Goal: Task Accomplishment & Management: Complete application form

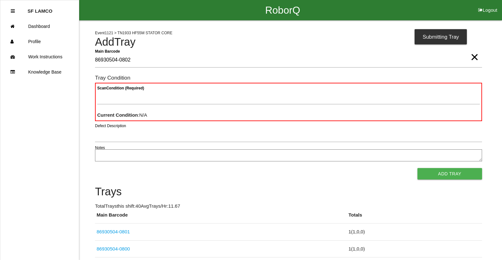
type Barcode "86930504-0802"
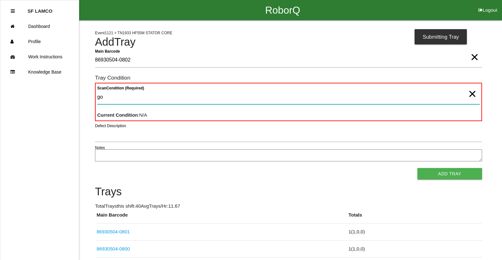
type Condition "goo"
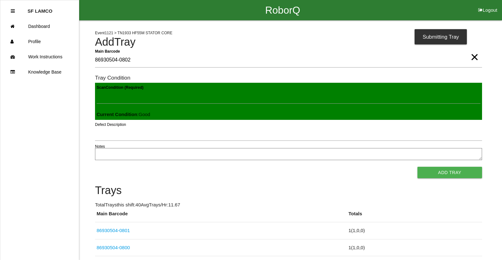
click at [418, 167] on button "Add Tray" at bounding box center [450, 172] width 65 height 11
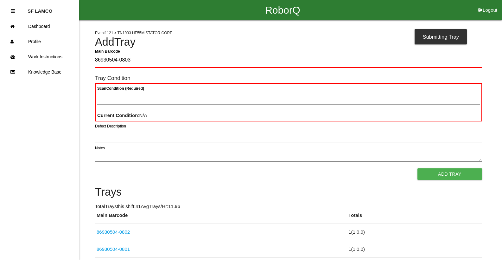
type Barcode "86930504-0803"
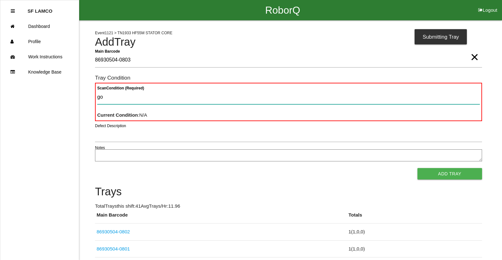
type Condition "goo"
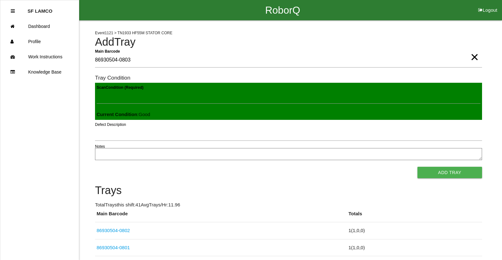
click at [418, 167] on button "Add Tray" at bounding box center [450, 172] width 65 height 11
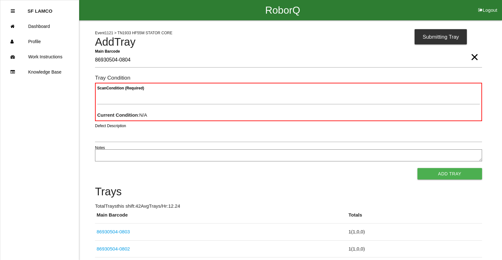
type Barcode "86930504-0804"
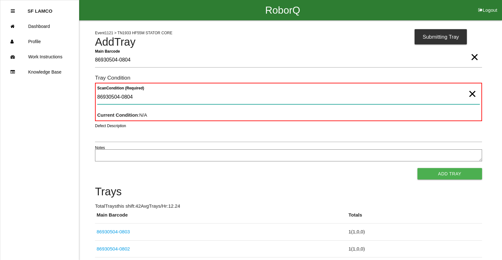
type Condition "86930504-0804"
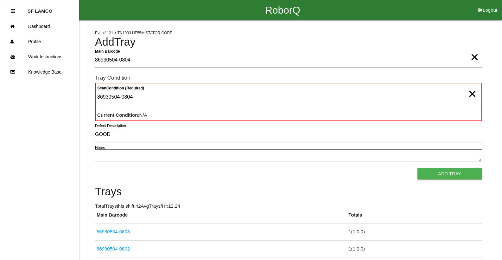
type input "GOOD"
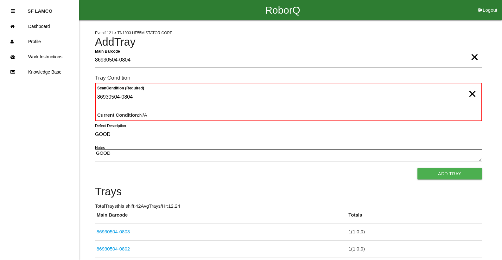
type textarea "GOOD"
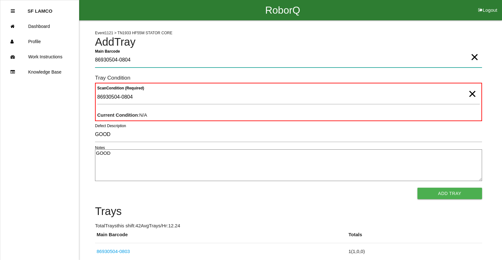
click at [140, 60] on Barcode "86930504-0804" at bounding box center [288, 60] width 387 height 15
type Barcode "86930504-0804GOOD"
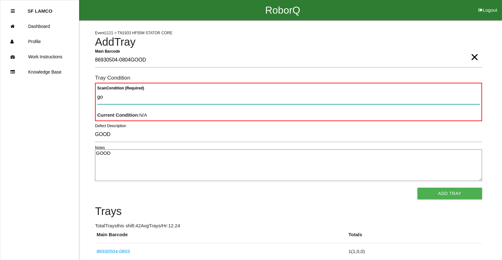
type Condition "goo"
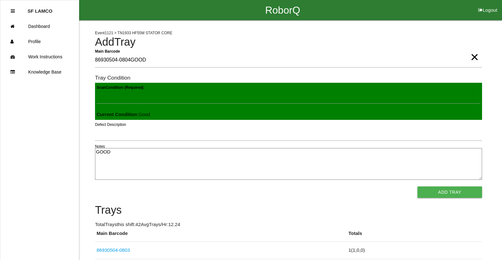
click at [418, 186] on button "Add Tray" at bounding box center [450, 191] width 65 height 11
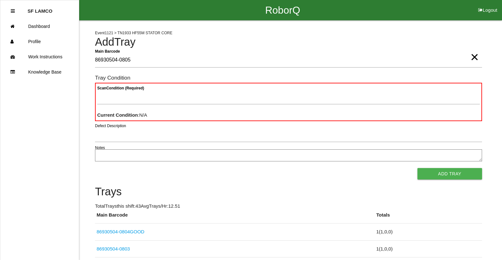
type Barcode "86930504-0805"
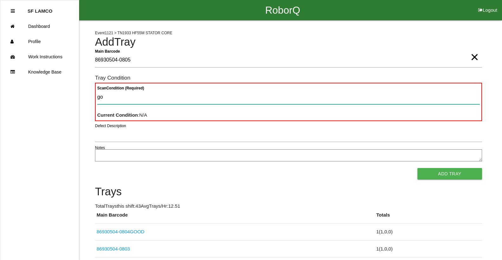
type Condition "goo"
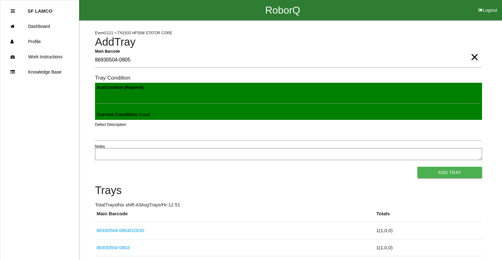
click at [418, 167] on button "Add Tray" at bounding box center [450, 172] width 65 height 11
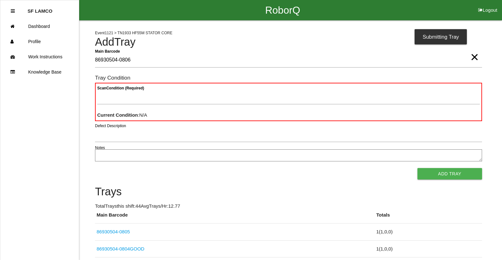
type Barcode "86930504-0806"
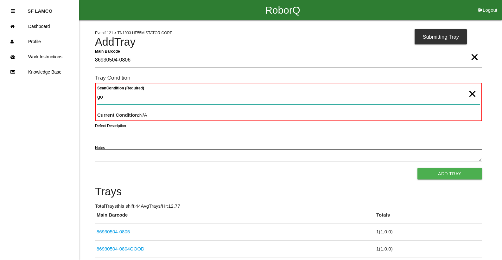
type Condition "goo"
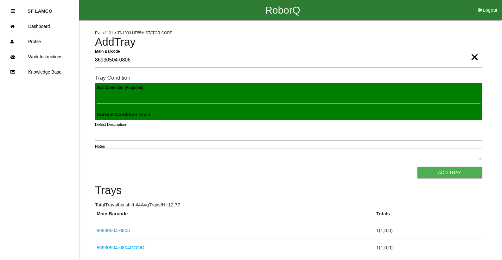
click at [418, 167] on button "Add Tray" at bounding box center [450, 172] width 65 height 11
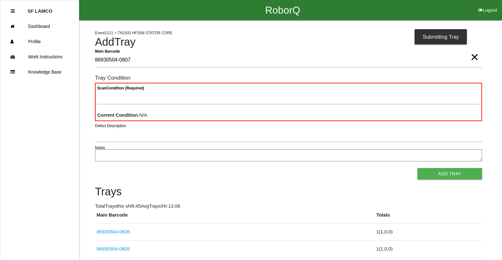
type Barcode "86930504-0807"
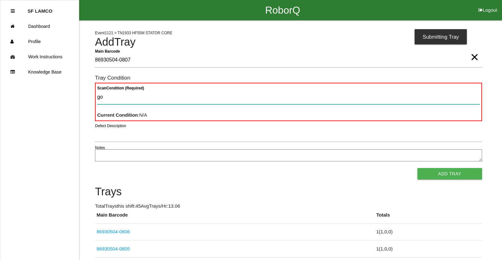
type Condition "goo"
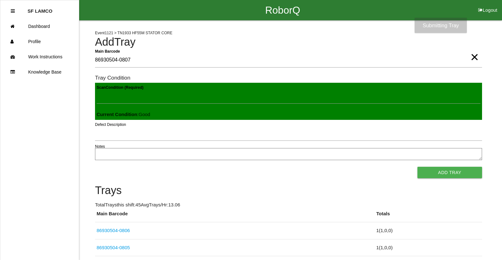
click button "Add Tray" at bounding box center [450, 172] width 65 height 11
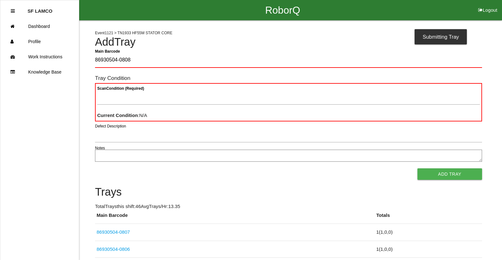
type Barcode "86930504-0808"
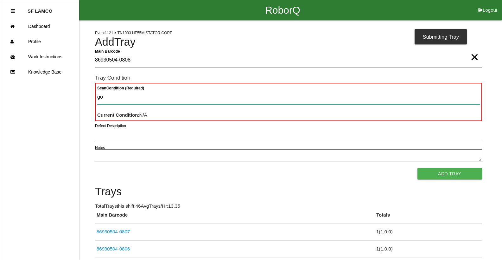
type Condition "goo"
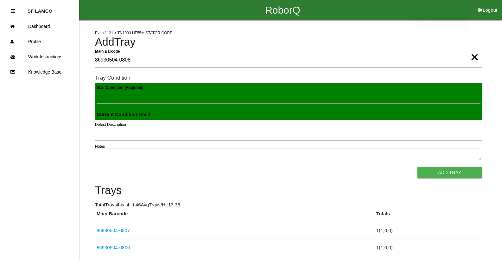
click button "Add Tray" at bounding box center [450, 172] width 65 height 11
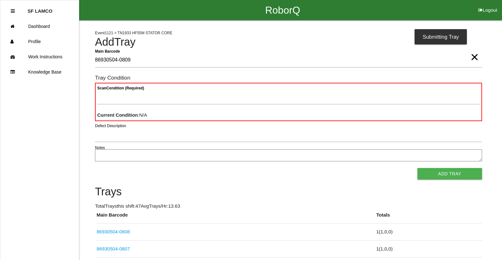
type Barcode "86930504-0809"
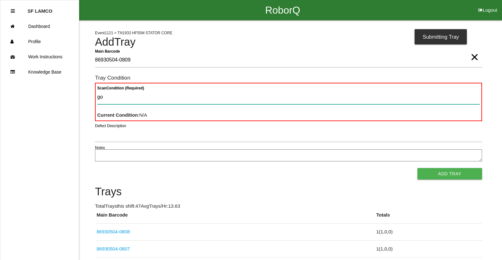
type Condition "goo"
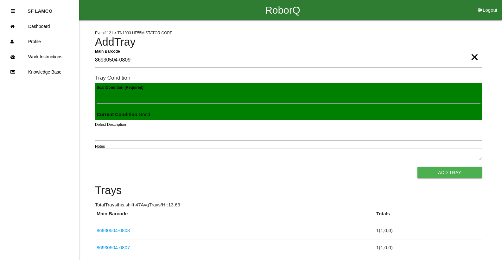
click button "Add Tray" at bounding box center [450, 172] width 65 height 11
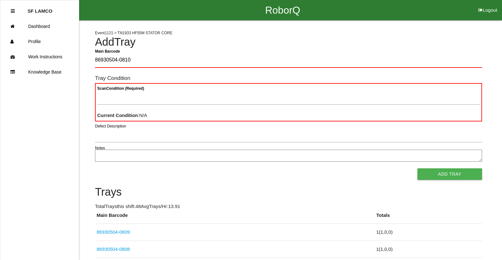
type Barcode "86930504-0810"
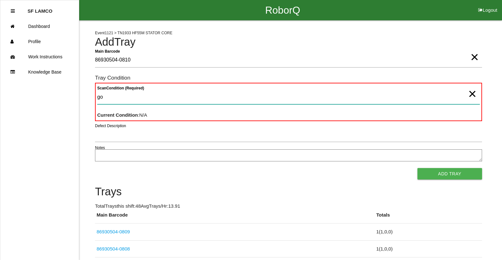
type Condition "goo"
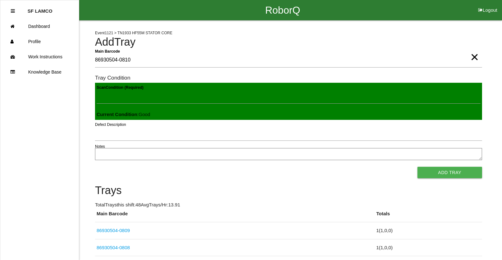
click at [418, 167] on button "Add Tray" at bounding box center [450, 172] width 65 height 11
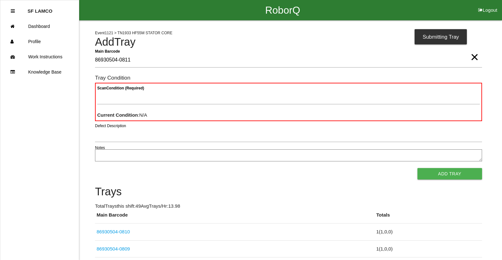
type Barcode "86930504-0811"
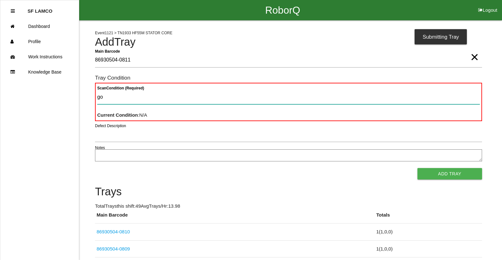
type Condition "goo"
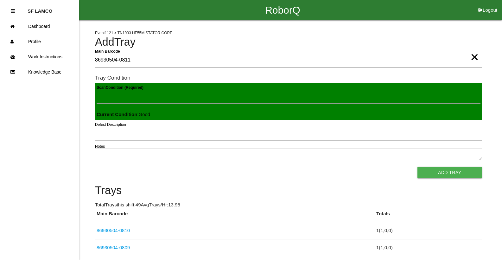
click at [418, 167] on button "Add Tray" at bounding box center [450, 172] width 65 height 11
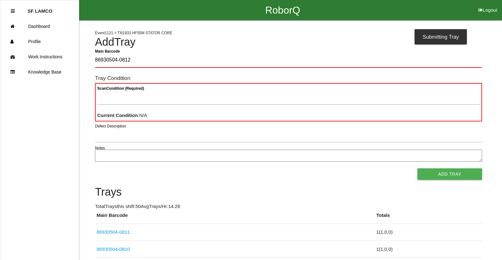
type Barcode "86930504-0812"
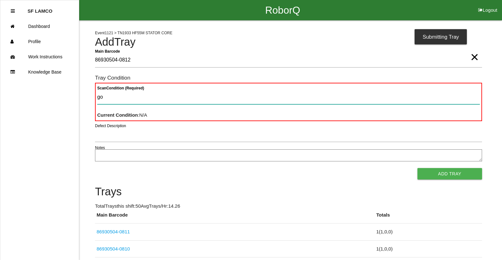
type Condition "goo"
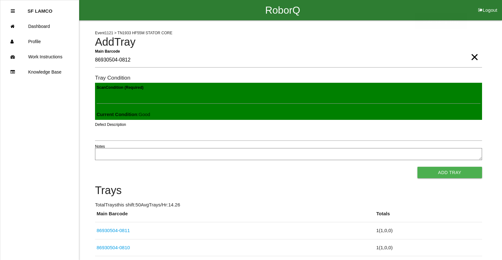
click at [418, 167] on button "Add Tray" at bounding box center [450, 172] width 65 height 11
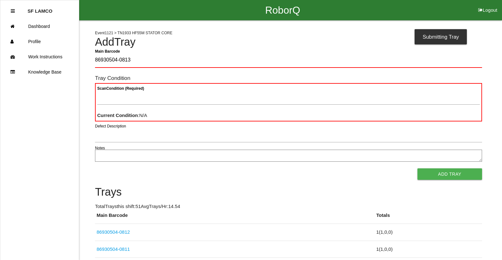
type Barcode "86930504-0813"
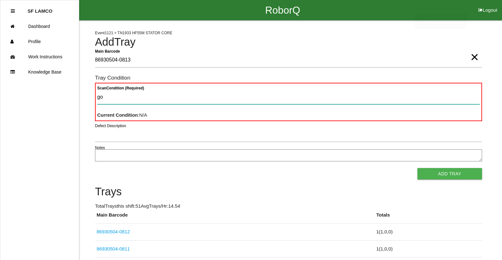
type Condition "goo"
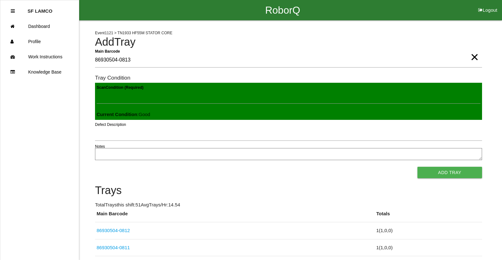
click button "Add Tray" at bounding box center [450, 172] width 65 height 11
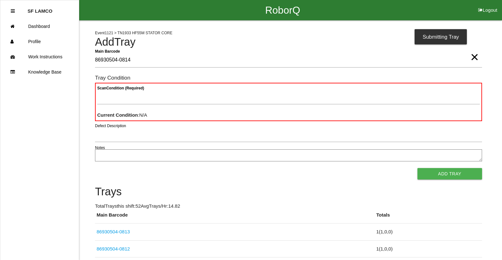
type Barcode "86930504-0814"
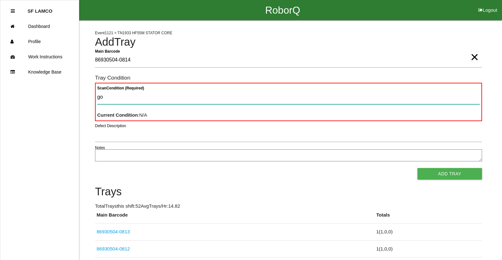
type Condition "goo"
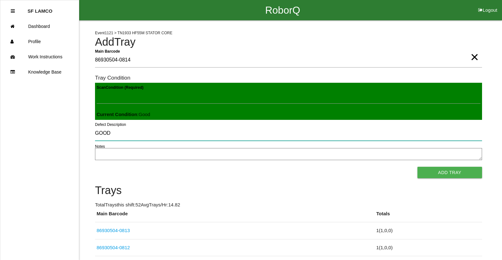
type input "GOOD"
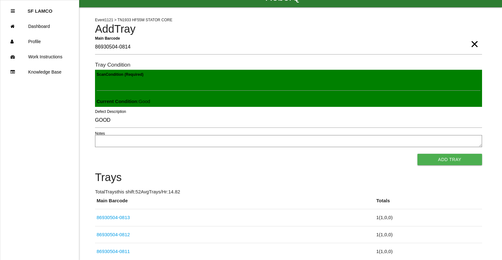
scroll to position [5, 0]
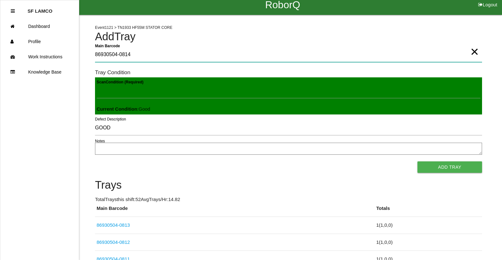
click at [136, 54] on Barcode "86930504-0814" at bounding box center [288, 55] width 387 height 15
type Barcode "86930504-0814"
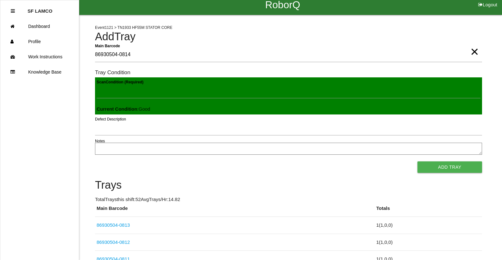
click at [418, 161] on button "Add Tray" at bounding box center [450, 166] width 65 height 11
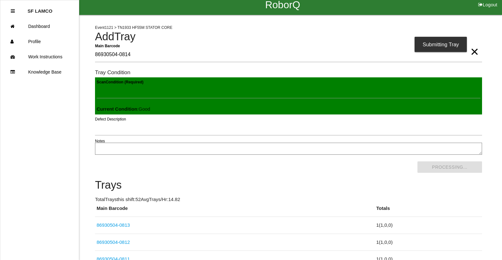
scroll to position [0, 0]
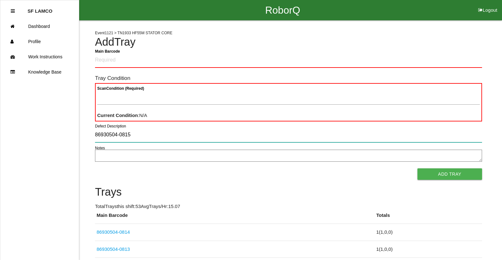
type input "86930504-0815"
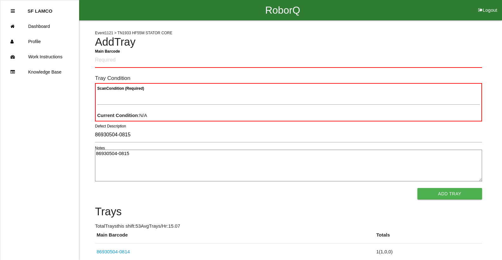
type textarea "86930504-0815"
click at [122, 60] on Barcode "Main Barcode" at bounding box center [288, 60] width 387 height 15
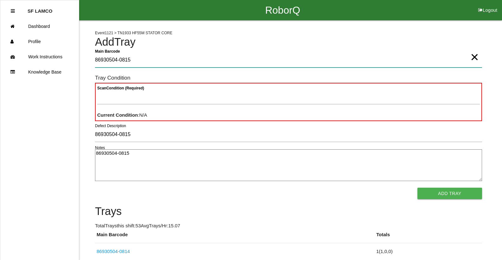
type Barcode "86930504-0815"
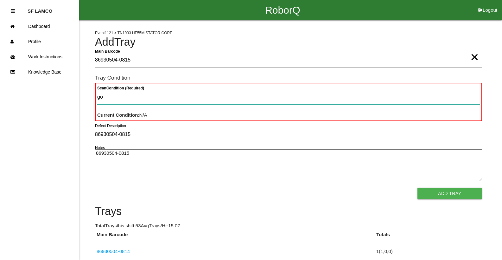
type Condition "goo"
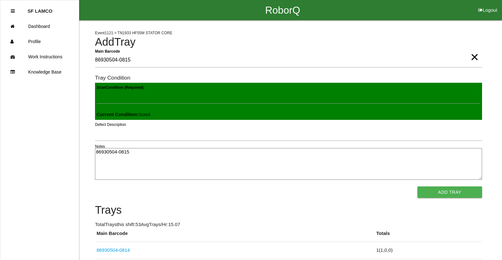
click at [418, 186] on button "Add Tray" at bounding box center [450, 191] width 65 height 11
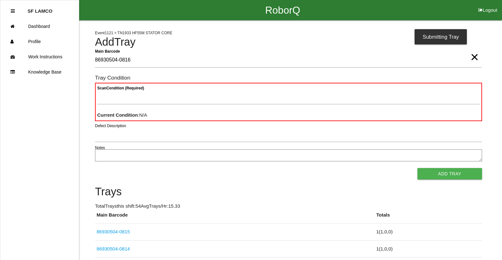
type Barcode "86930504-0816"
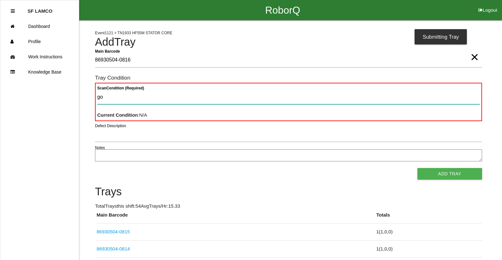
type Condition "goo"
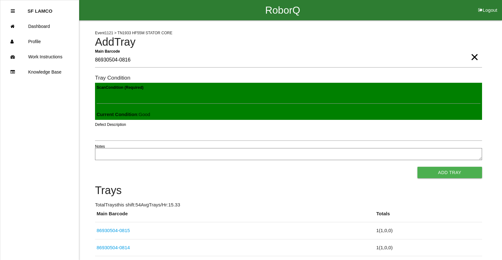
click at [418, 167] on button "Add Tray" at bounding box center [450, 172] width 65 height 11
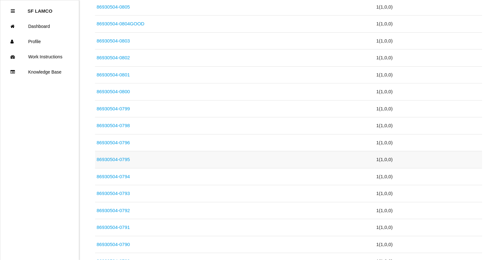
scroll to position [412, 0]
click at [121, 128] on link "86930504-0798" at bounding box center [113, 124] width 33 height 5
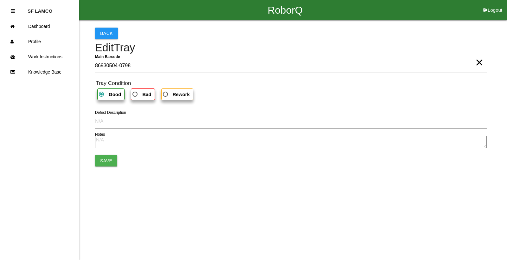
click at [140, 94] on span "Bad" at bounding box center [141, 94] width 20 height 8
click at [135, 94] on input "Bad" at bounding box center [133, 92] width 4 height 4
radio input "true"
click at [109, 159] on button "Save" at bounding box center [106, 160] width 22 height 11
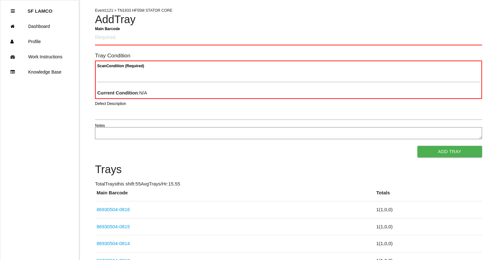
scroll to position [32, 0]
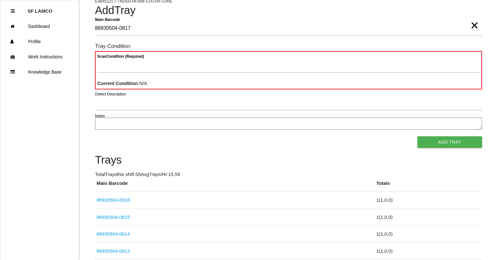
type Barcode "86930504-0817"
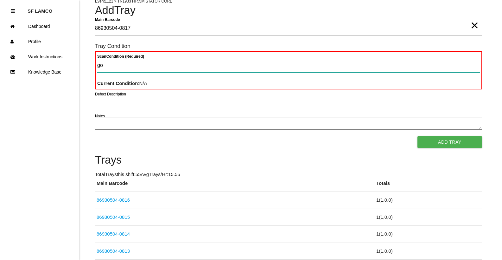
type Condition "goo"
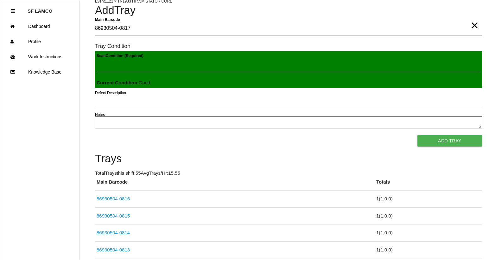
click at [418, 135] on button "Add Tray" at bounding box center [450, 140] width 65 height 11
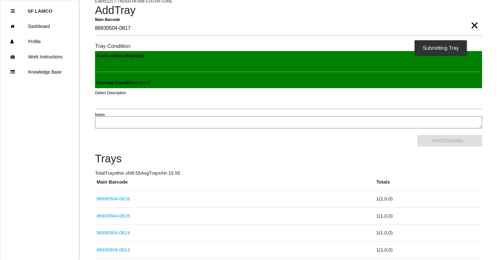
scroll to position [0, 0]
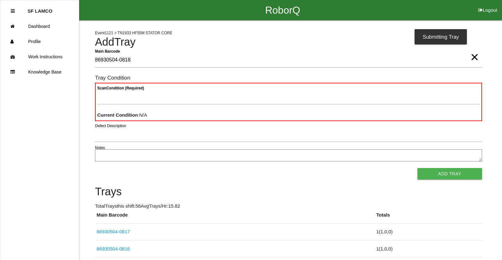
type Barcode "86930504-0818"
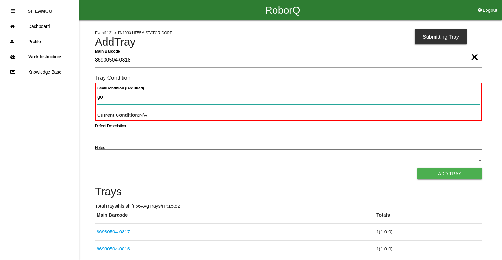
type Condition "goo"
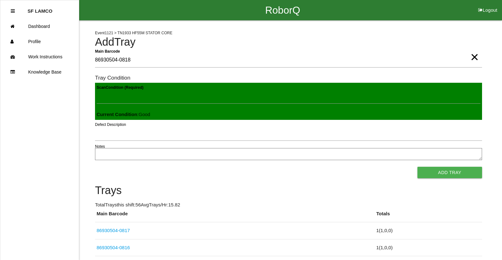
click at [418, 167] on button "Add Tray" at bounding box center [450, 172] width 65 height 11
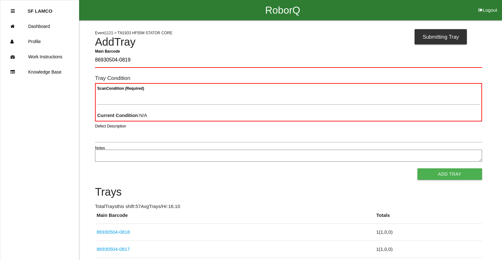
type Barcode "86930504-0819"
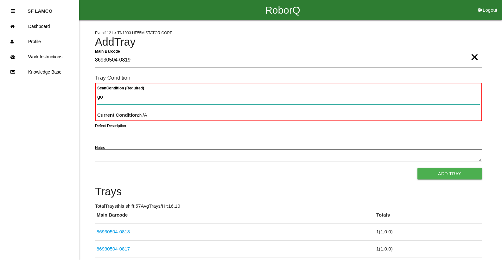
type Condition "goo"
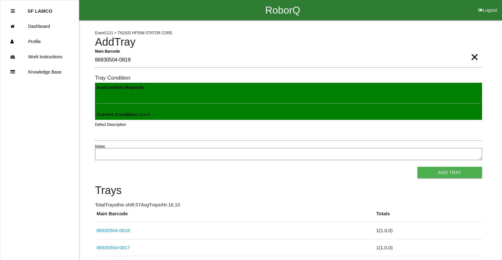
click at [418, 167] on button "Add Tray" at bounding box center [450, 172] width 65 height 11
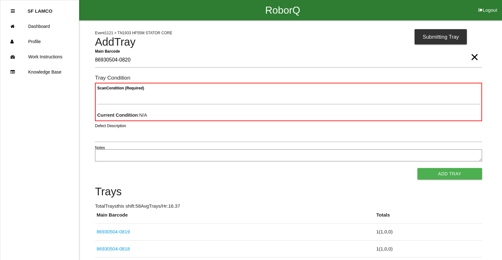
type Barcode "86930504-0820"
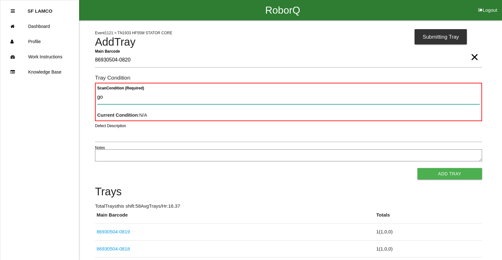
type Condition "goo"
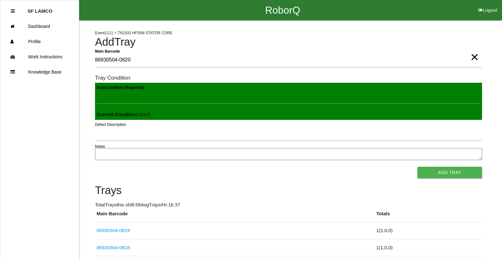
click at [418, 167] on button "Add Tray" at bounding box center [450, 172] width 65 height 11
